Goal: Find specific page/section: Find specific page/section

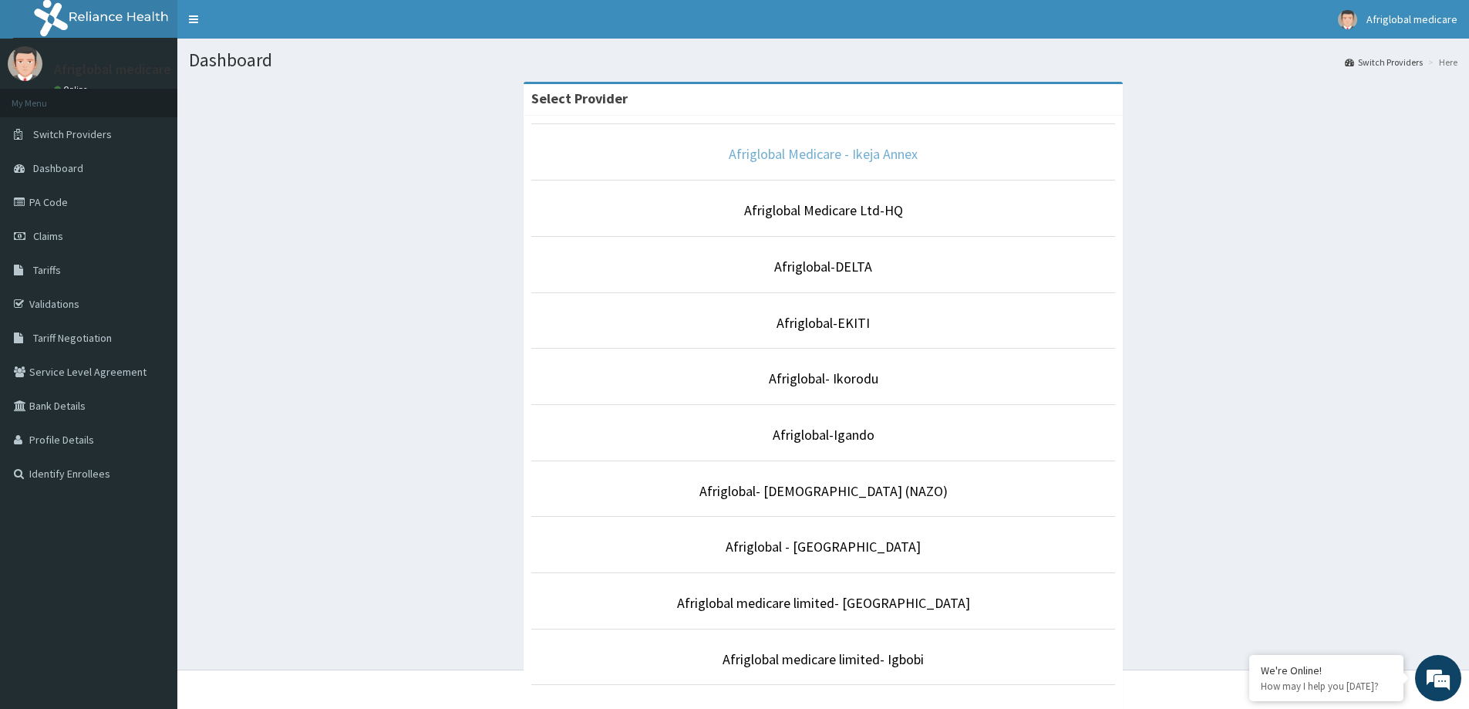
click at [750, 157] on link "Afriglobal Medicare - Ikeja Annex" at bounding box center [823, 154] width 189 height 18
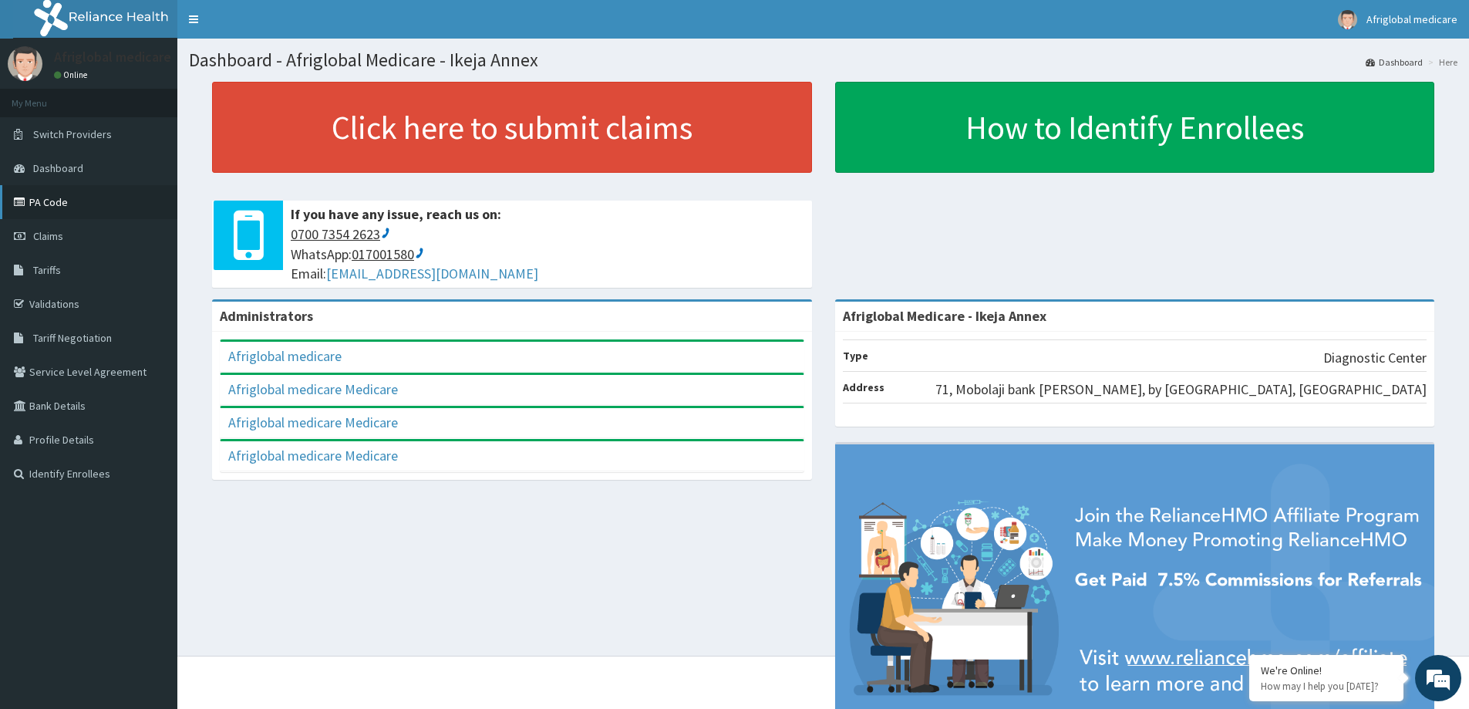
click at [86, 197] on link "PA Code" at bounding box center [88, 202] width 177 height 34
